Goal: Check status: Check status

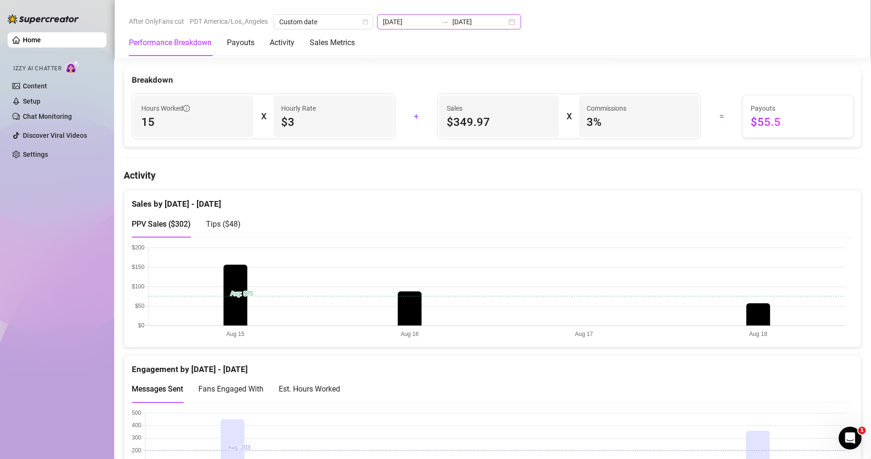
click at [465, 26] on input "[DATE]" at bounding box center [479, 22] width 54 height 10
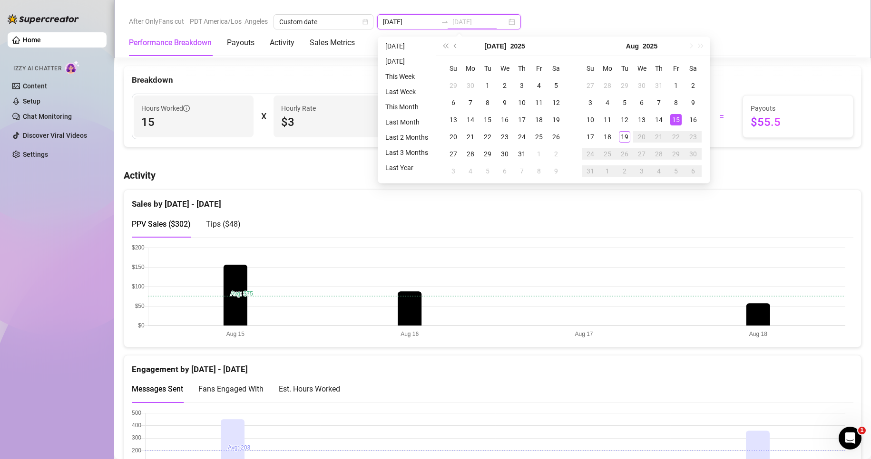
type input "[DATE]"
click at [674, 122] on div "15" at bounding box center [675, 119] width 11 height 11
click at [623, 136] on div "19" at bounding box center [624, 136] width 11 height 11
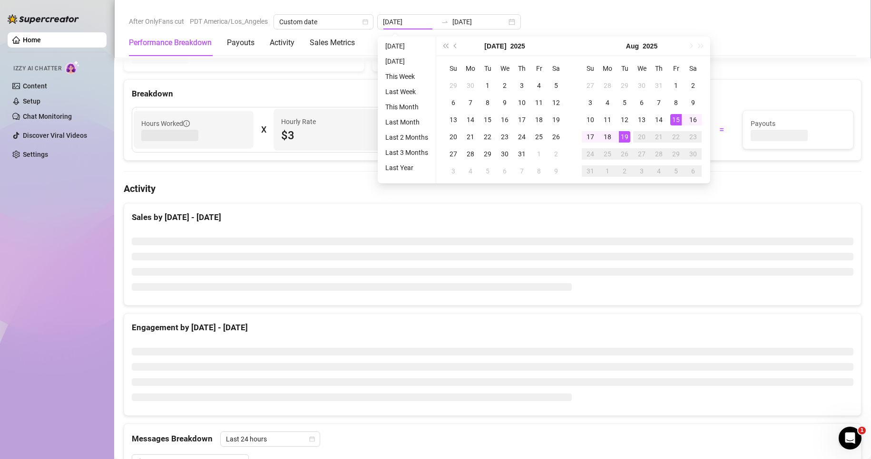
type input "[DATE]"
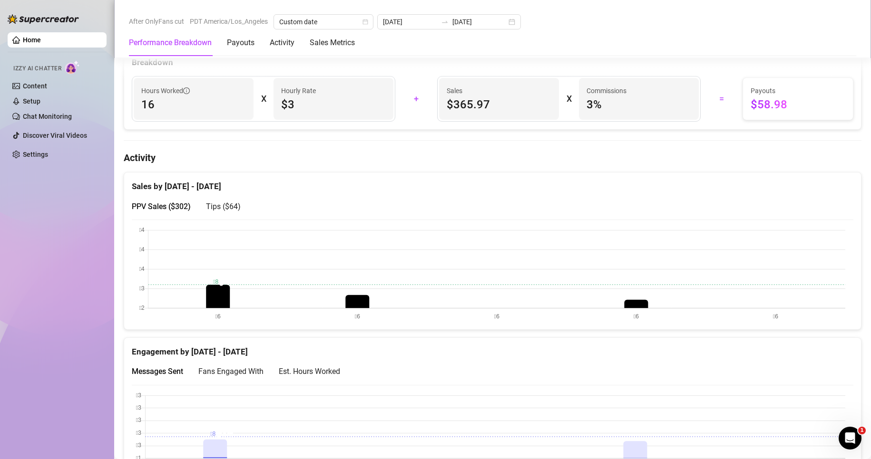
scroll to position [357, 0]
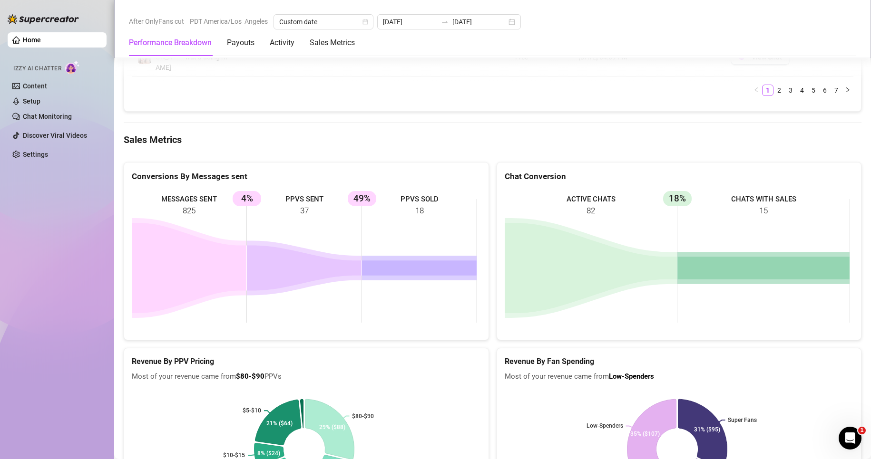
scroll to position [1404, 0]
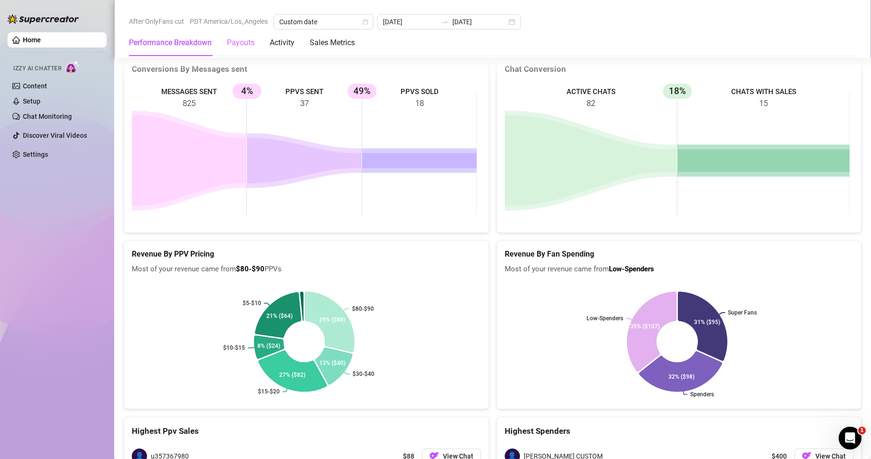
click at [247, 50] on div "Payouts" at bounding box center [241, 42] width 28 height 27
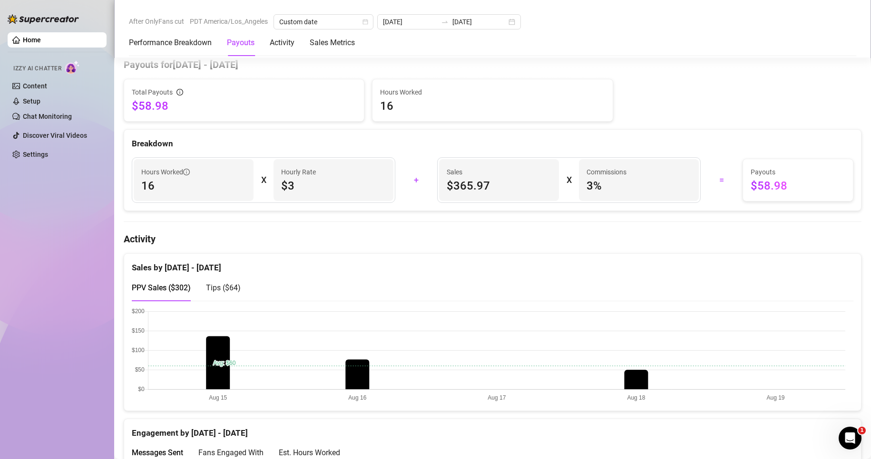
scroll to position [288, 0]
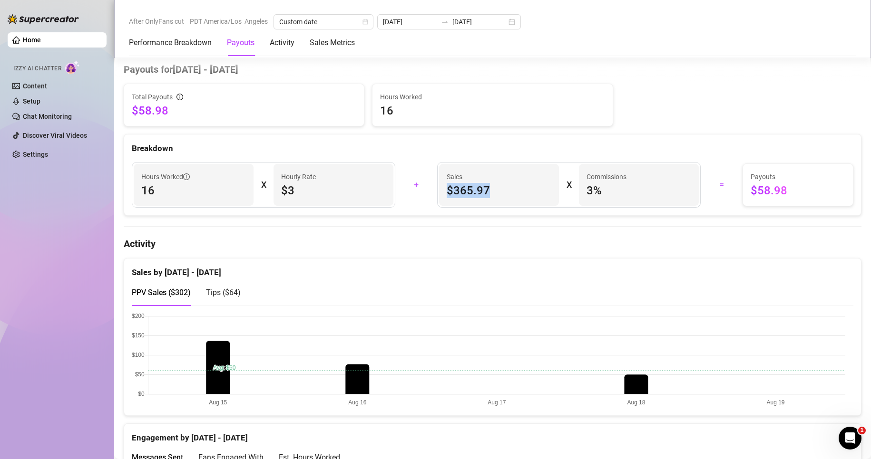
drag, startPoint x: 486, startPoint y: 189, endPoint x: 440, endPoint y: 197, distance: 45.9
click at [441, 196] on div "Sales $365.97" at bounding box center [499, 185] width 120 height 42
click at [401, 156] on div "Hours Worked 16 X Hourly Rate $3 + Sales $365.97 X Commissions 3 % = Payouts $5…" at bounding box center [492, 185] width 737 height 61
